Goal: Find specific page/section: Find specific page/section

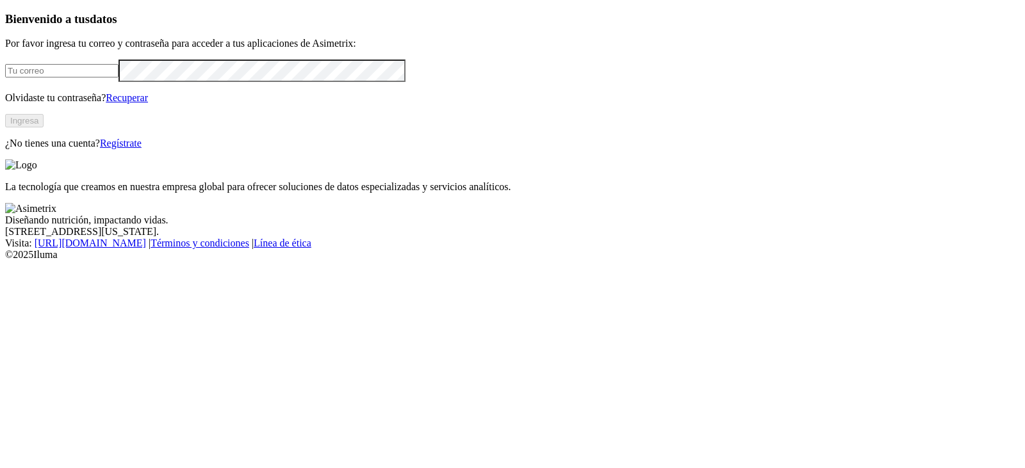
type input "[PERSON_NAME][EMAIL_ADDRESS][PERSON_NAME][DOMAIN_NAME]"
click at [44, 128] on button "Ingresa" at bounding box center [24, 120] width 38 height 13
